Goal: Information Seeking & Learning: Learn about a topic

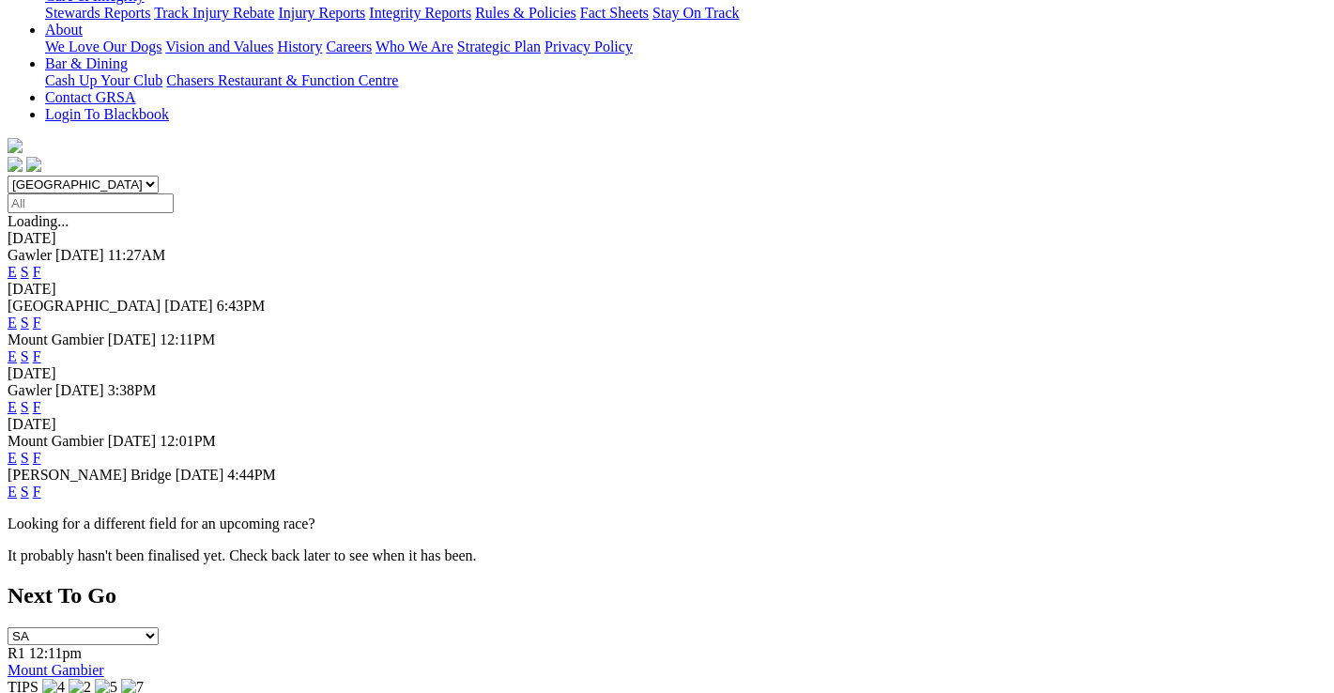
scroll to position [469, 0]
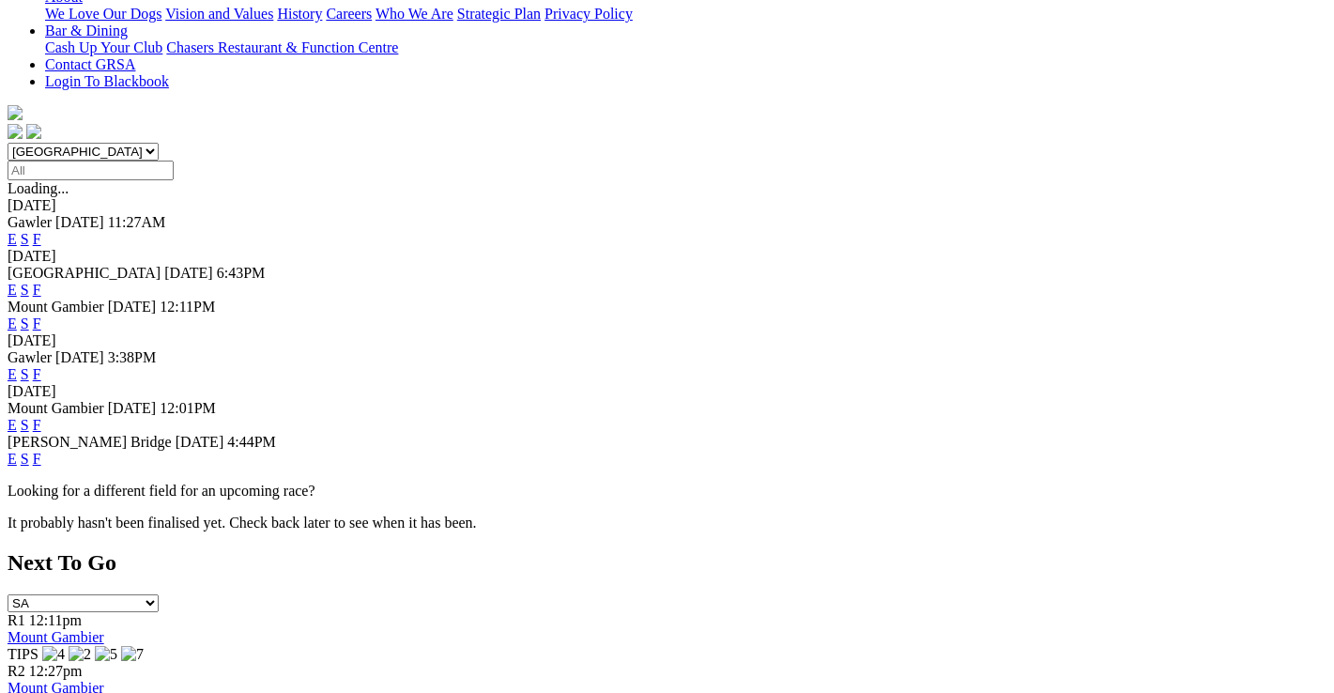
click at [41, 451] on link "F" at bounding box center [37, 459] width 8 height 16
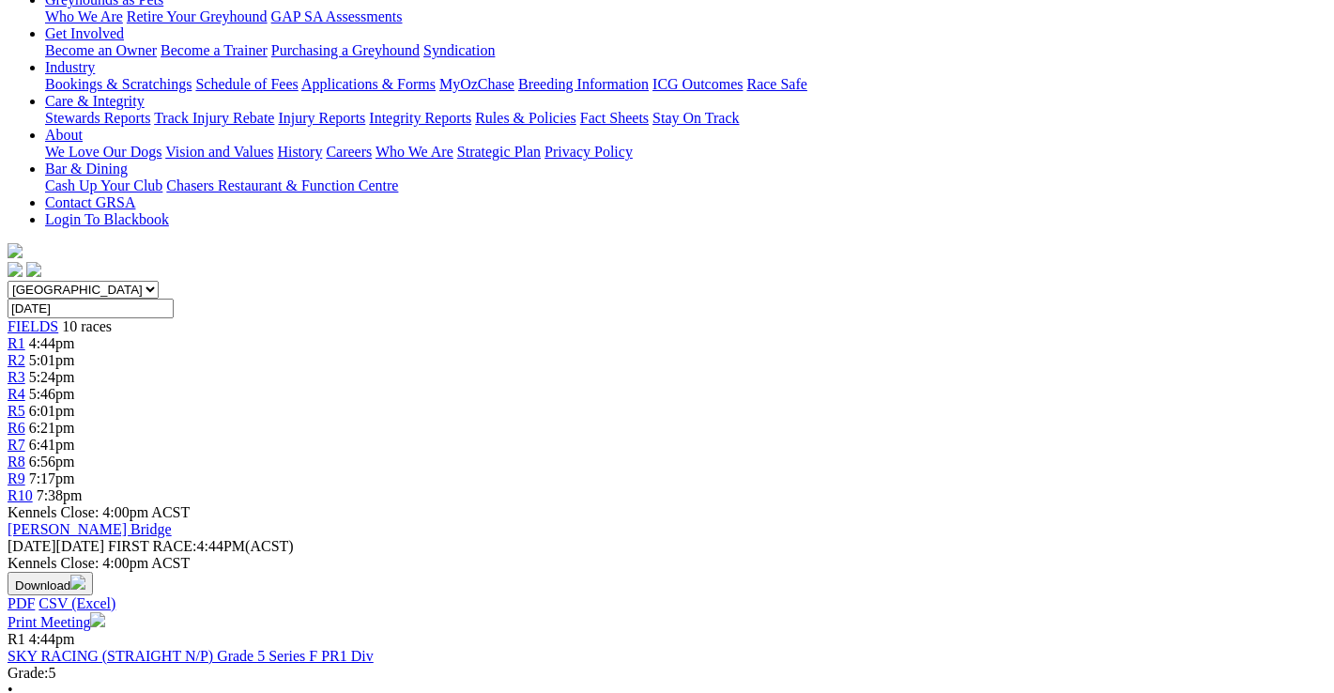
scroll to position [375, 0]
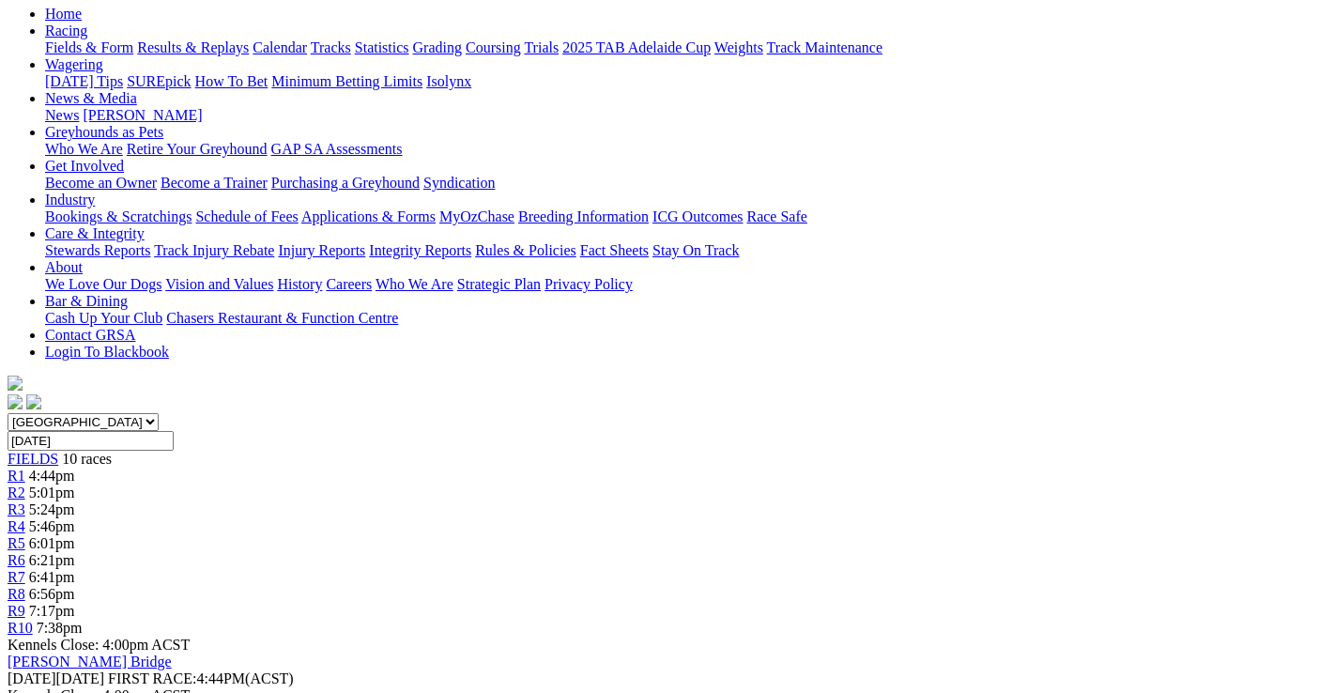
scroll to position [282, 0]
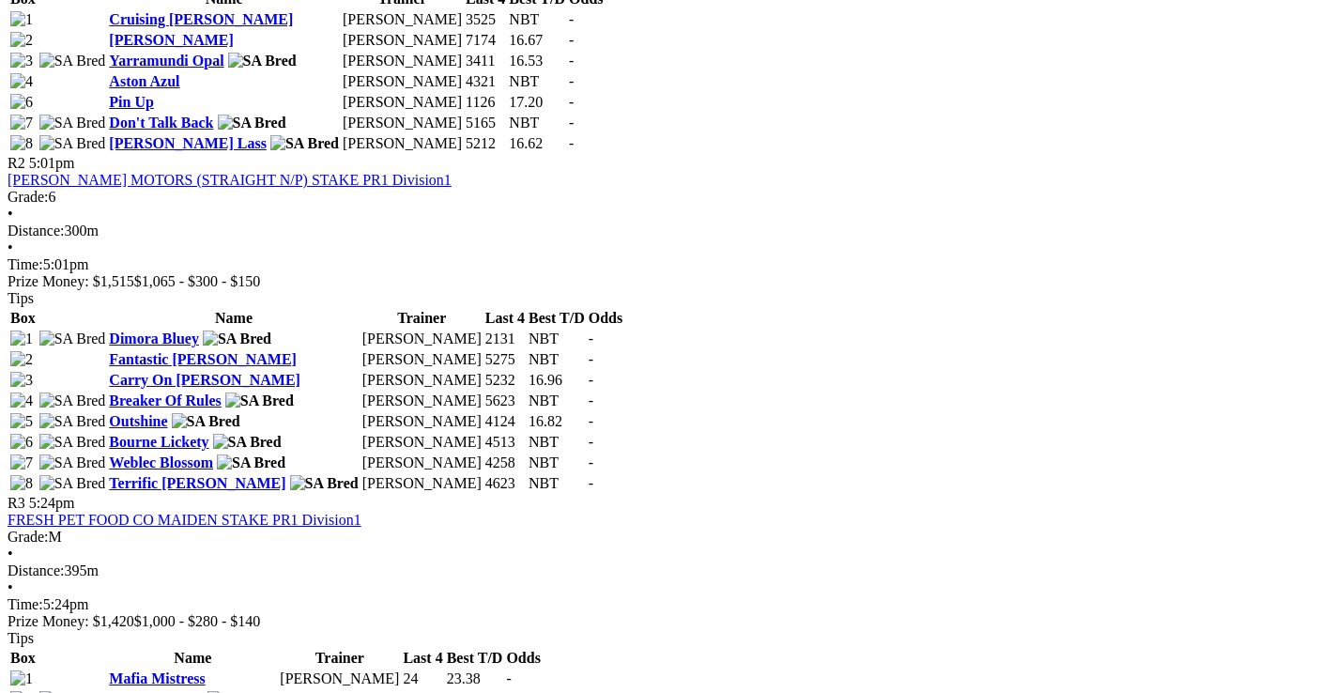
scroll to position [1220, 0]
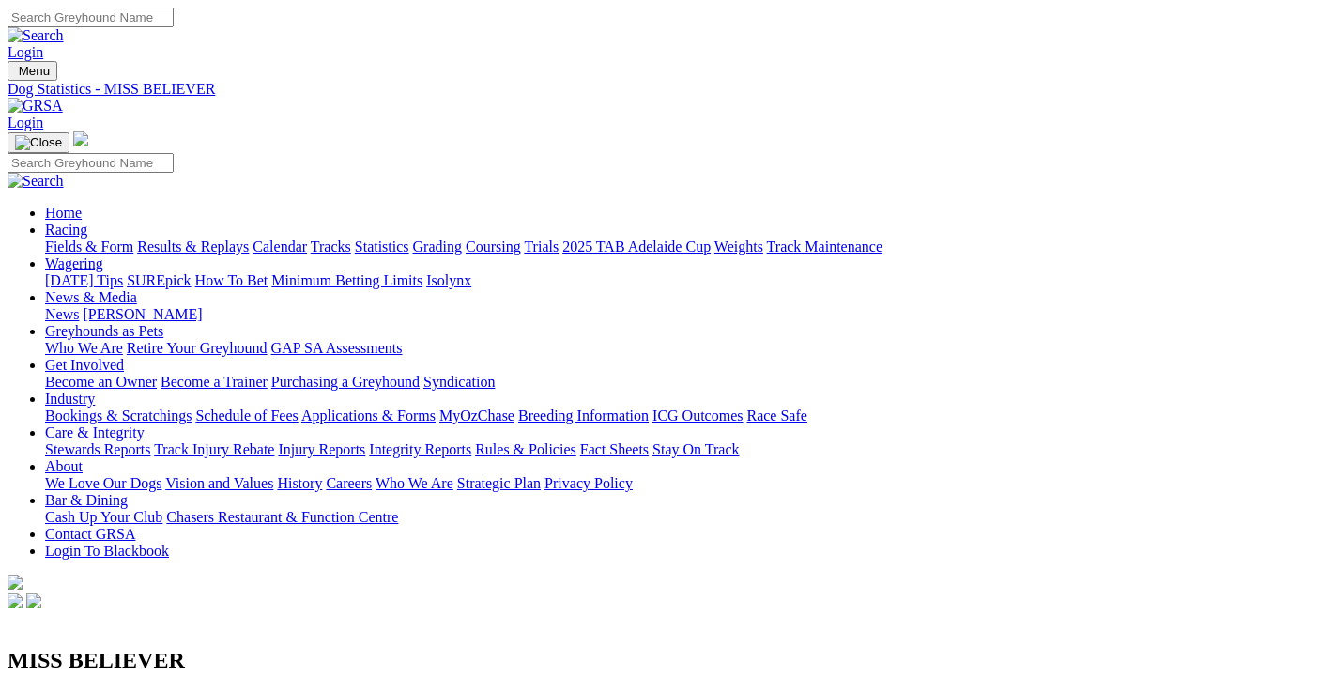
click at [49, 238] on link "Fields & Form" at bounding box center [89, 246] width 88 height 16
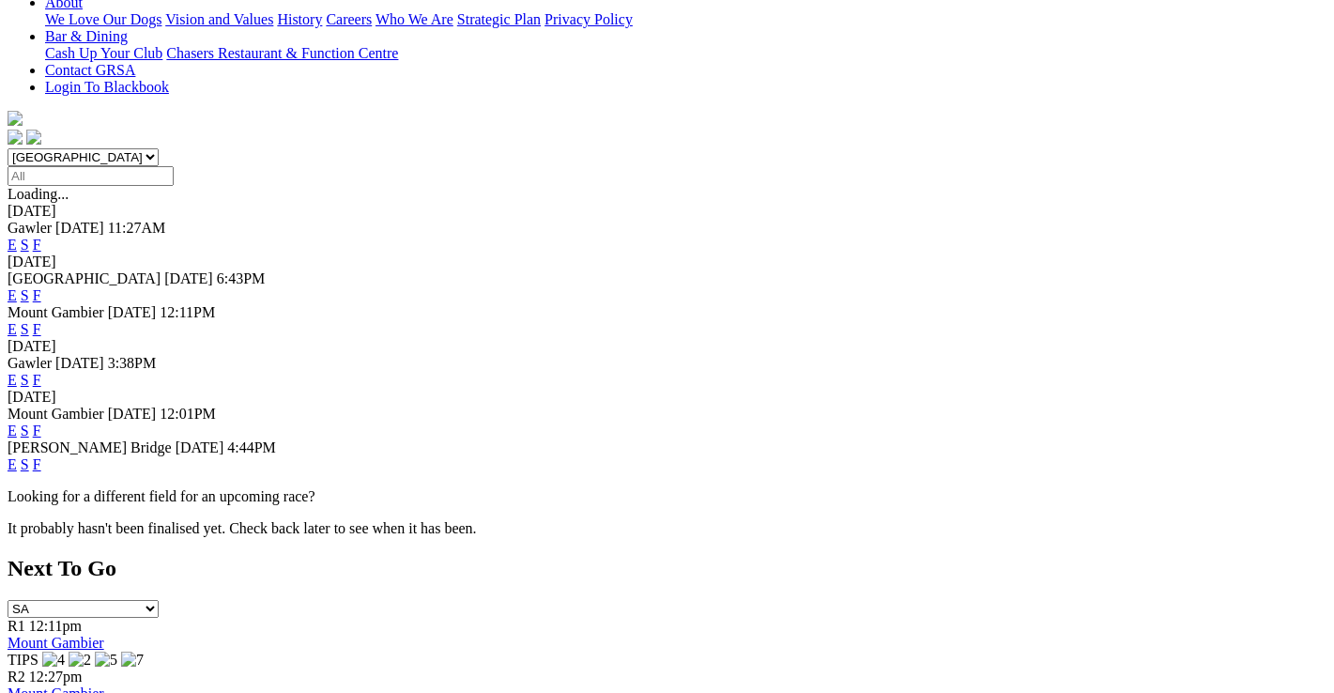
scroll to position [469, 0]
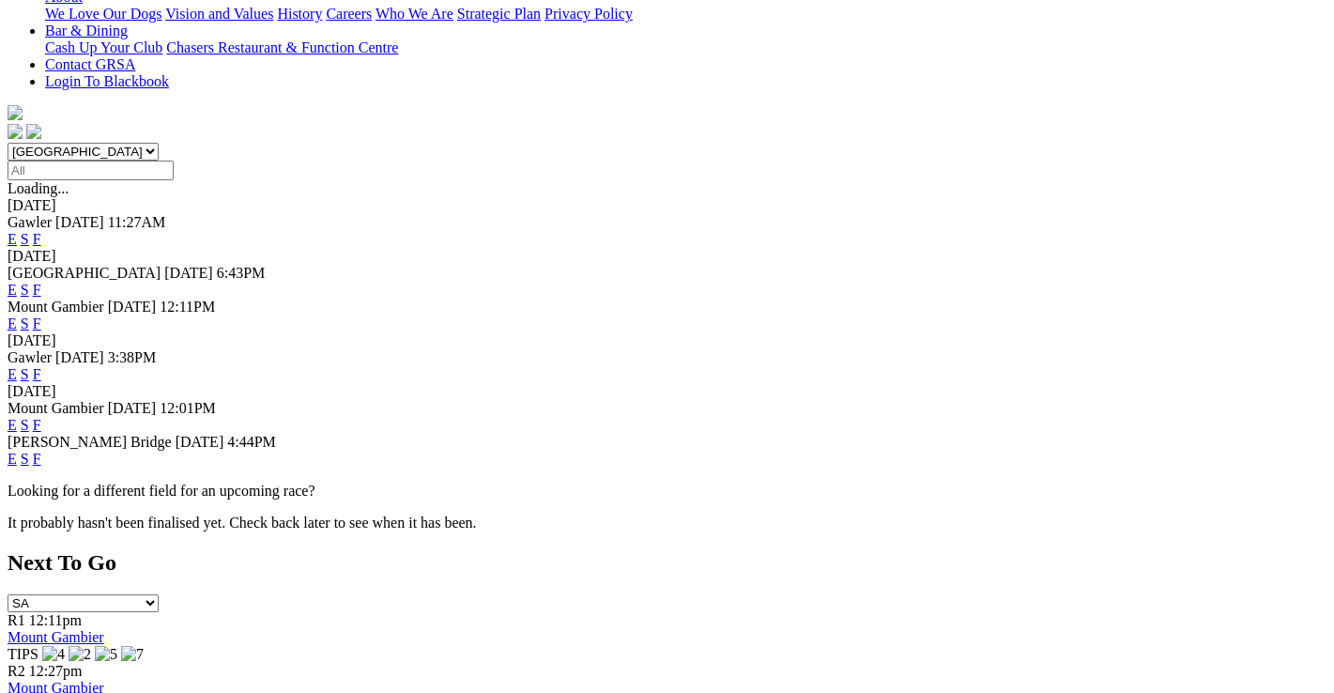
click at [41, 451] on link "F" at bounding box center [37, 459] width 8 height 16
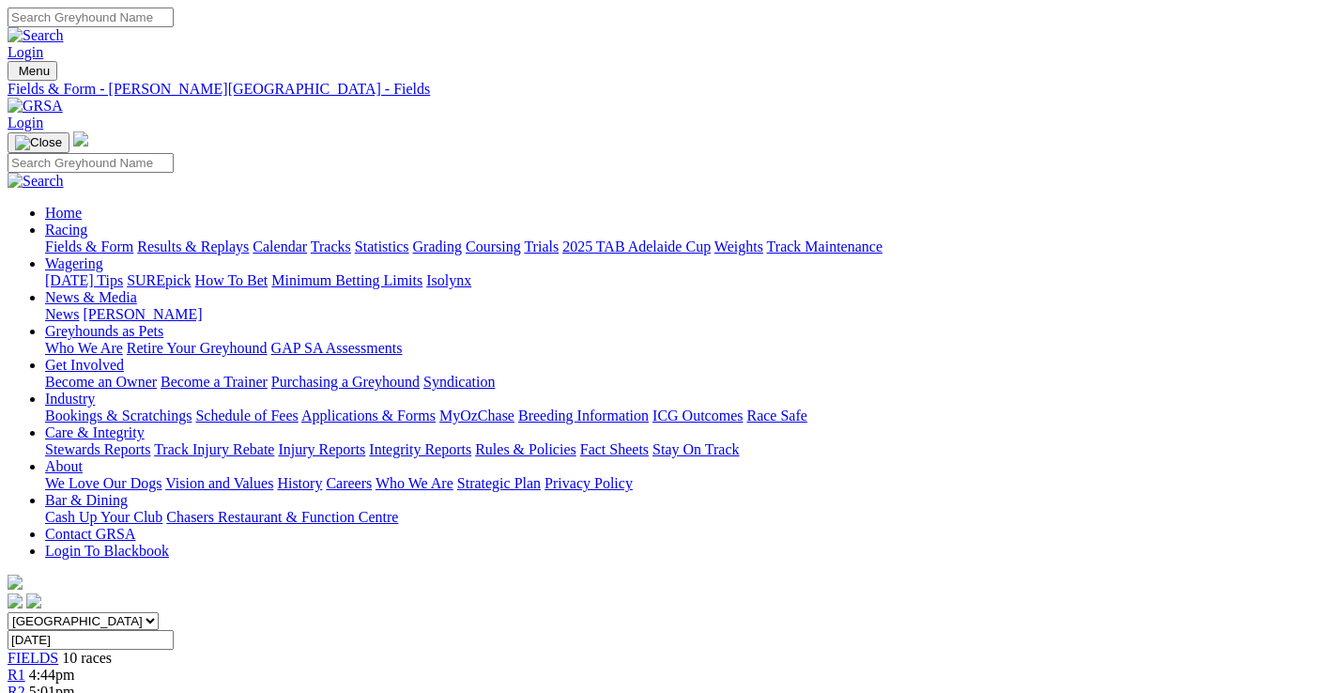
click at [57, 238] on link "Fields & Form" at bounding box center [89, 246] width 88 height 16
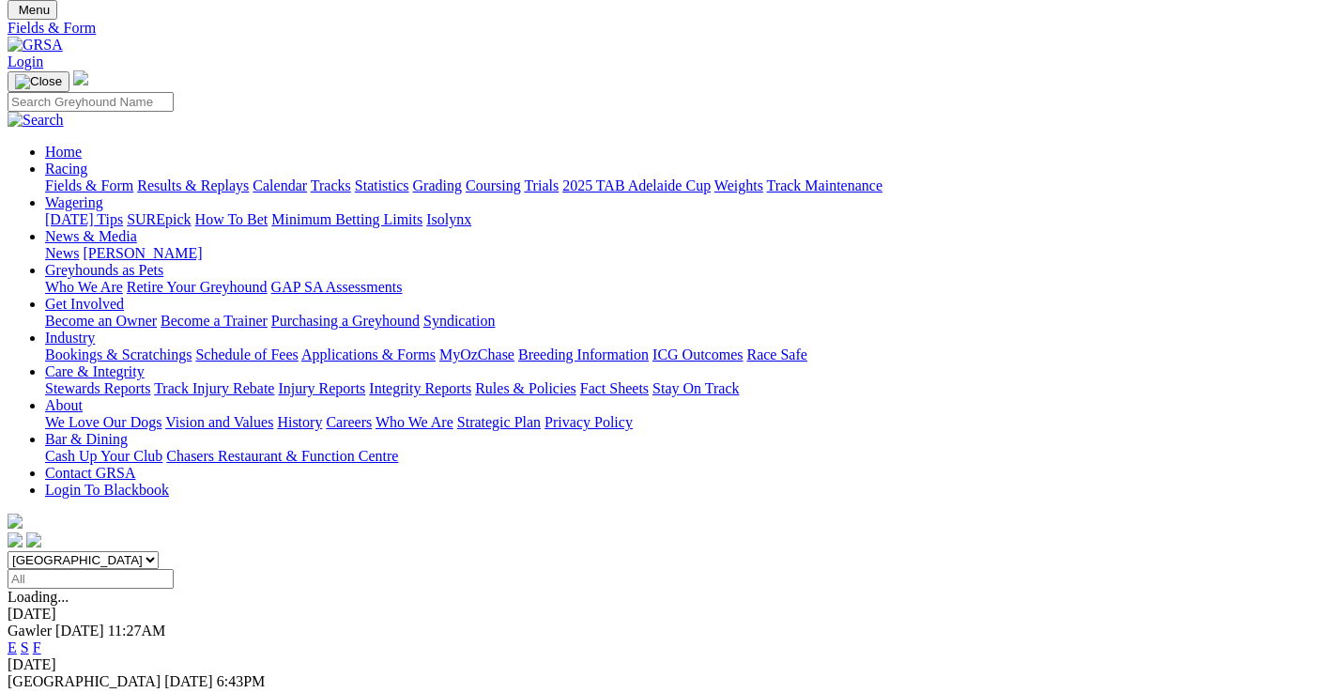
scroll to position [94, 0]
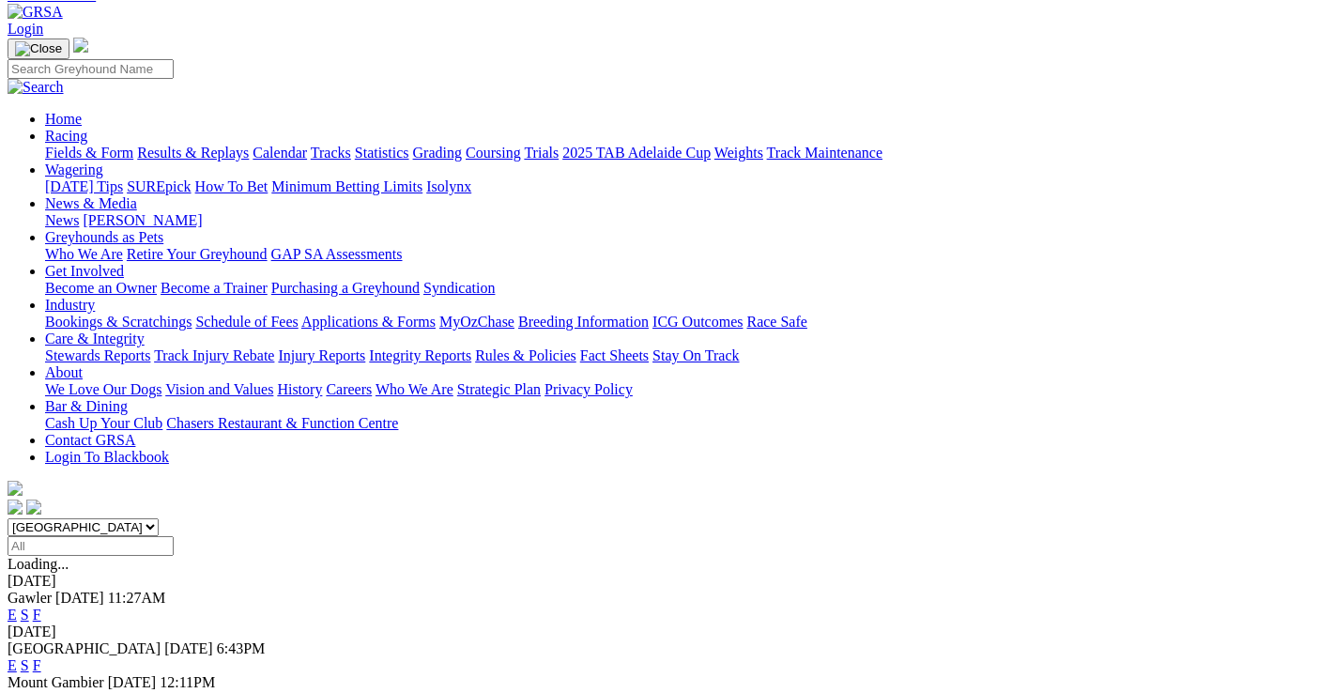
click at [41, 657] on link "F" at bounding box center [37, 665] width 8 height 16
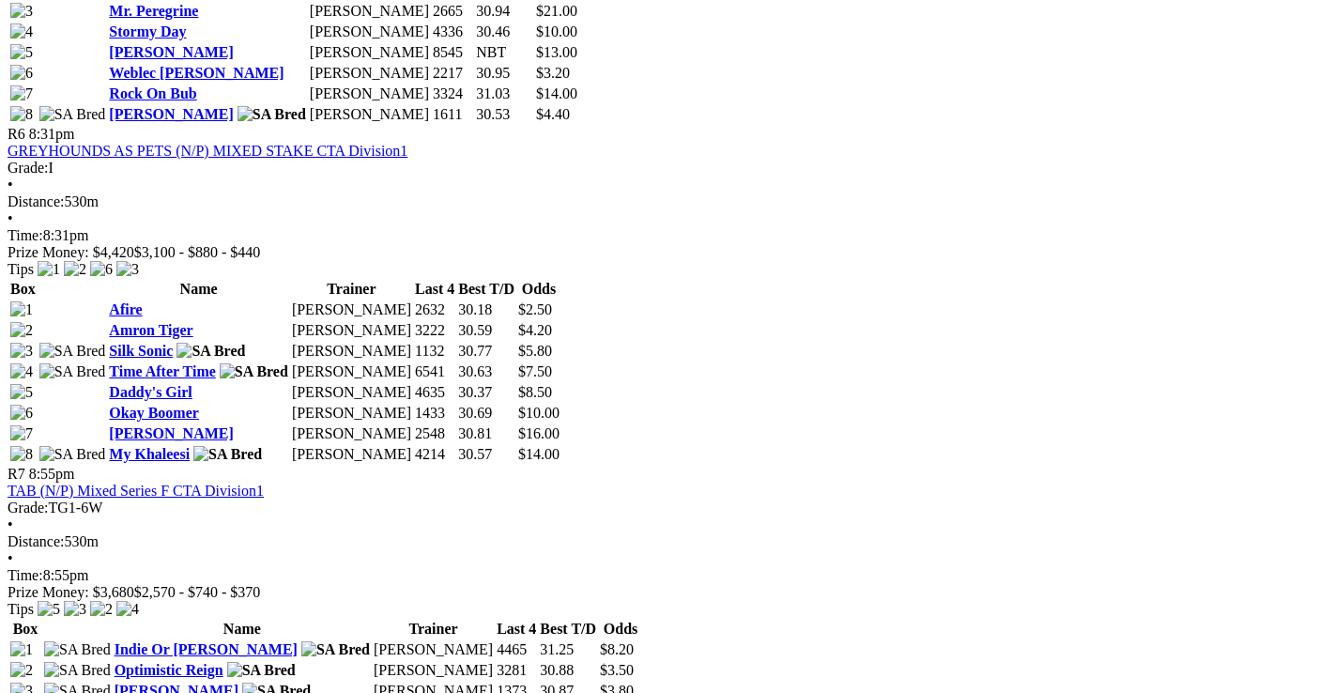
scroll to position [2440, 0]
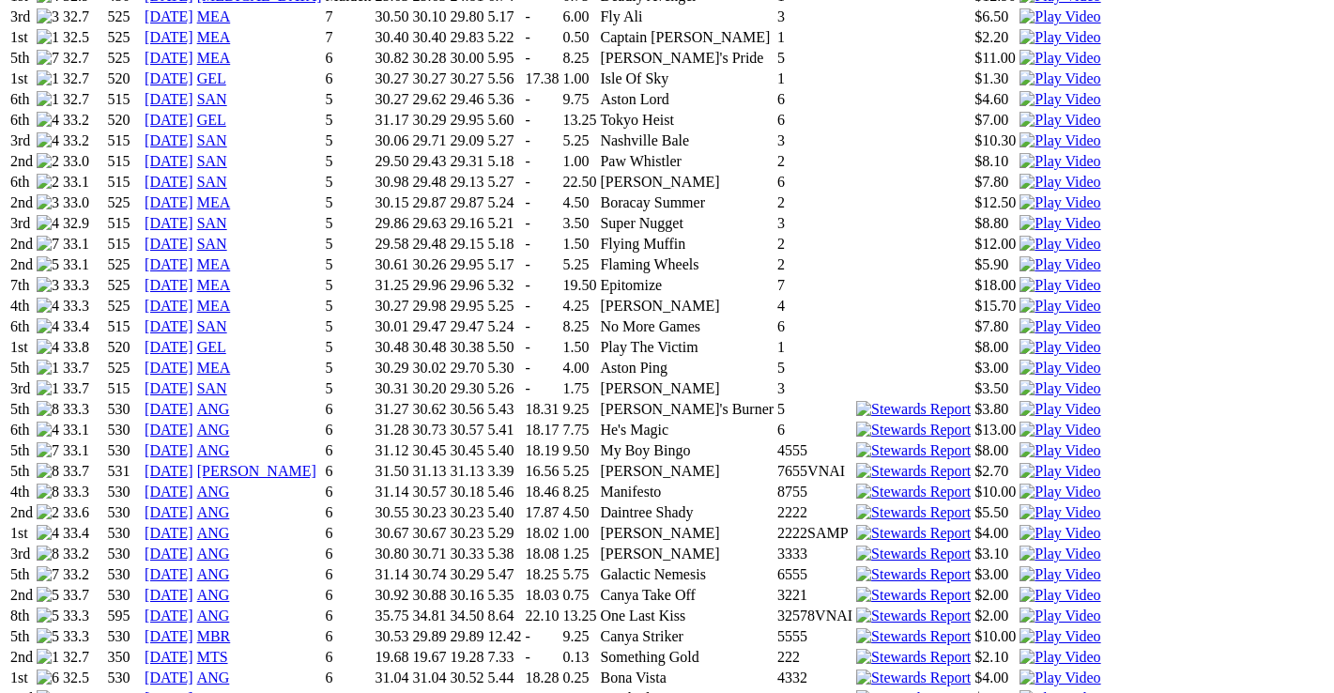
scroll to position [1408, 0]
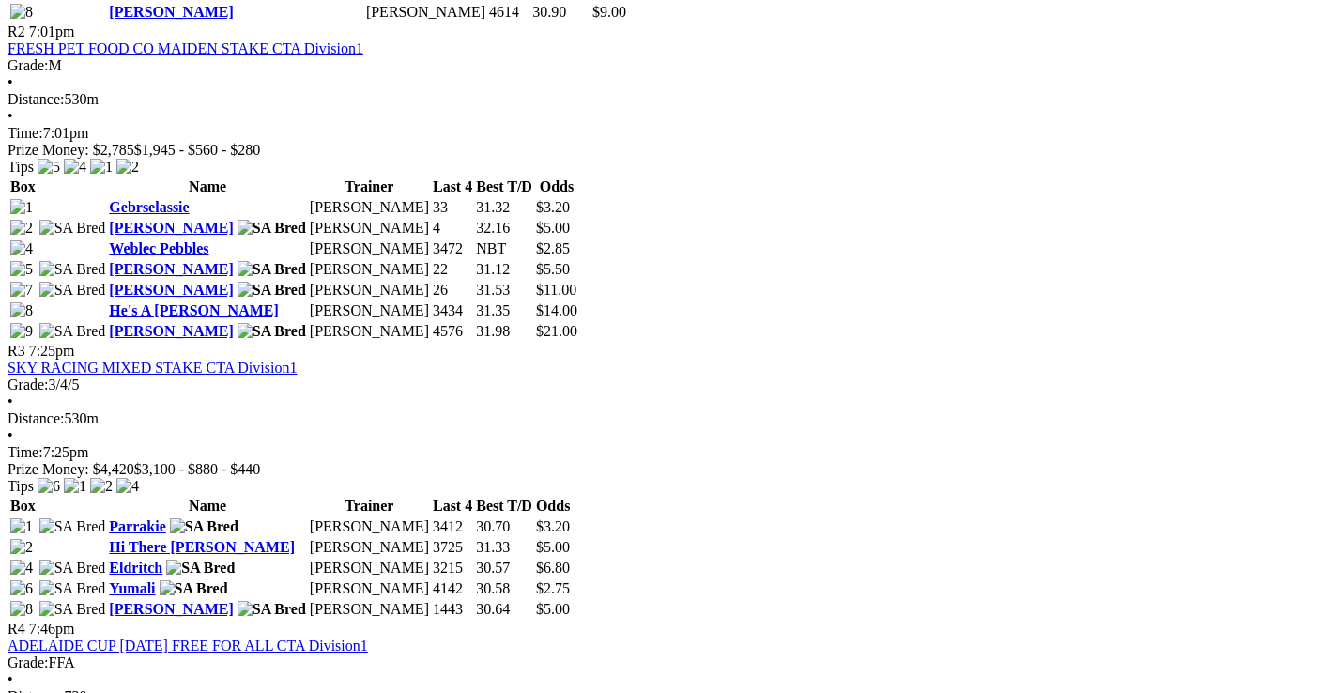
scroll to position [1314, 0]
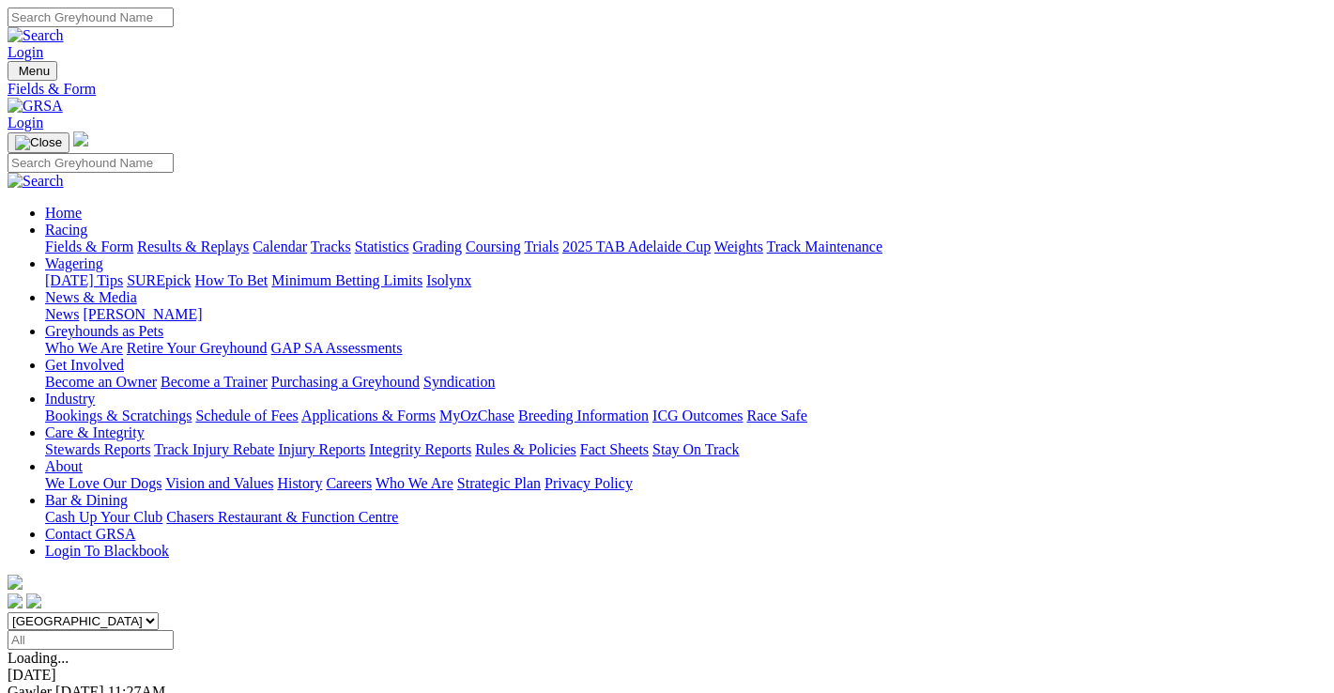
scroll to position [45, 0]
